Goal: Information Seeking & Learning: Learn about a topic

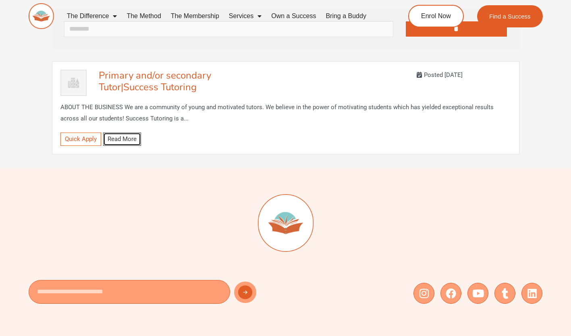
click at [133, 140] on link "Read More" at bounding box center [122, 139] width 38 height 13
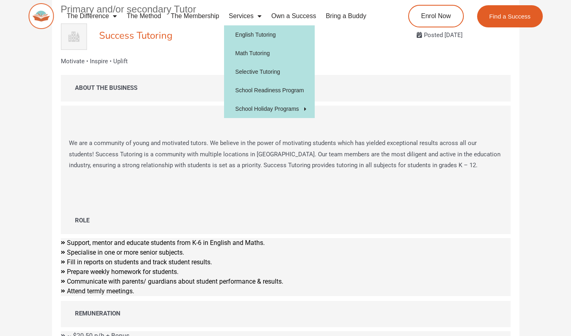
click at [237, 15] on link "Services" at bounding box center [245, 16] width 42 height 19
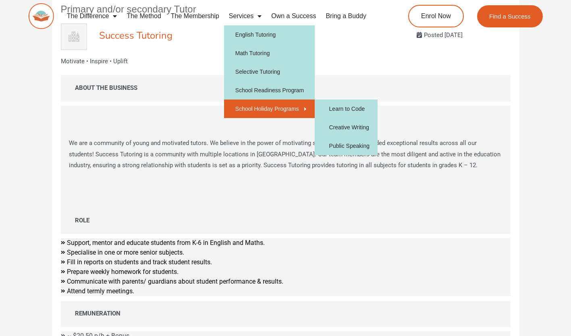
click at [296, 105] on link "School Holiday Programs" at bounding box center [269, 109] width 91 height 19
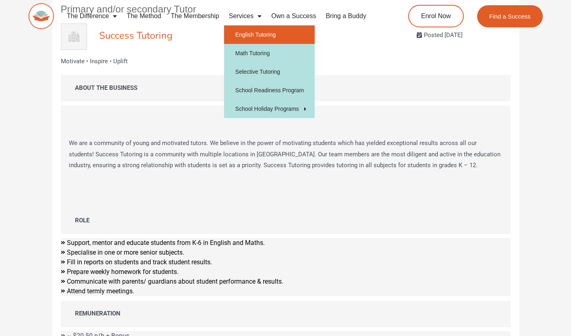
click at [256, 31] on link "English Tutoring" at bounding box center [269, 34] width 91 height 19
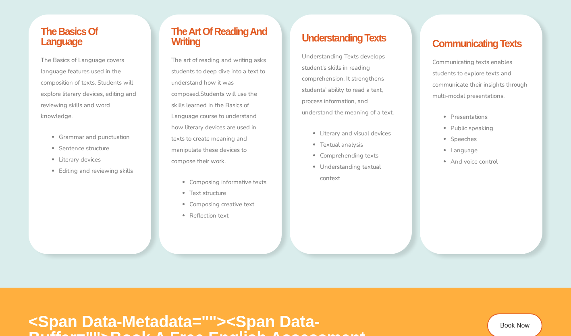
type input "*"
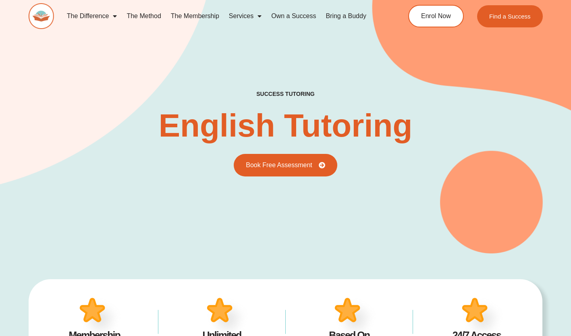
click at [34, 19] on img at bounding box center [41, 16] width 25 height 26
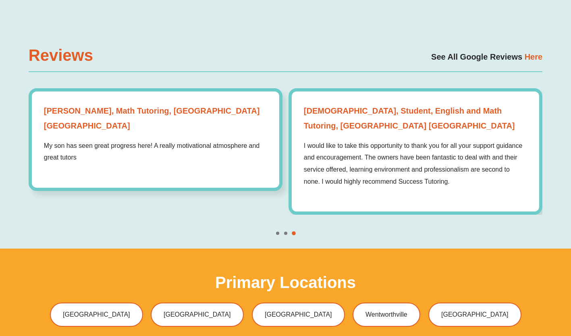
scroll to position [2231, 0]
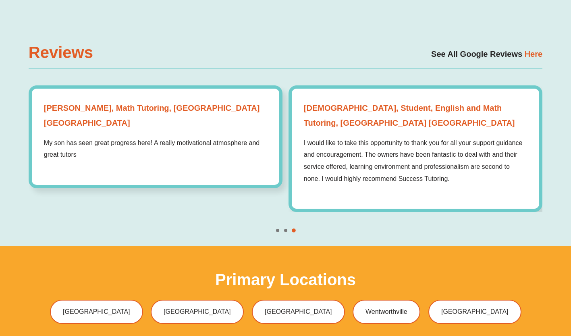
click at [285, 229] on span "Go to slide 2" at bounding box center [285, 230] width 3 height 3
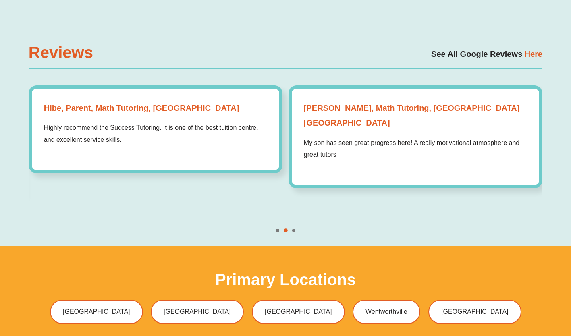
click at [276, 229] on span "Go to slide 1" at bounding box center [277, 230] width 3 height 3
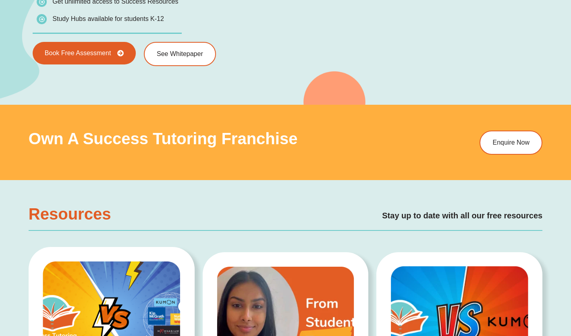
scroll to position [1135, 0]
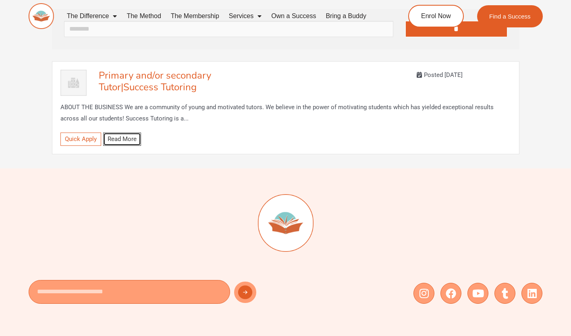
click at [130, 140] on link "Read More" at bounding box center [122, 139] width 38 height 13
